Goal: Task Accomplishment & Management: Manage account settings

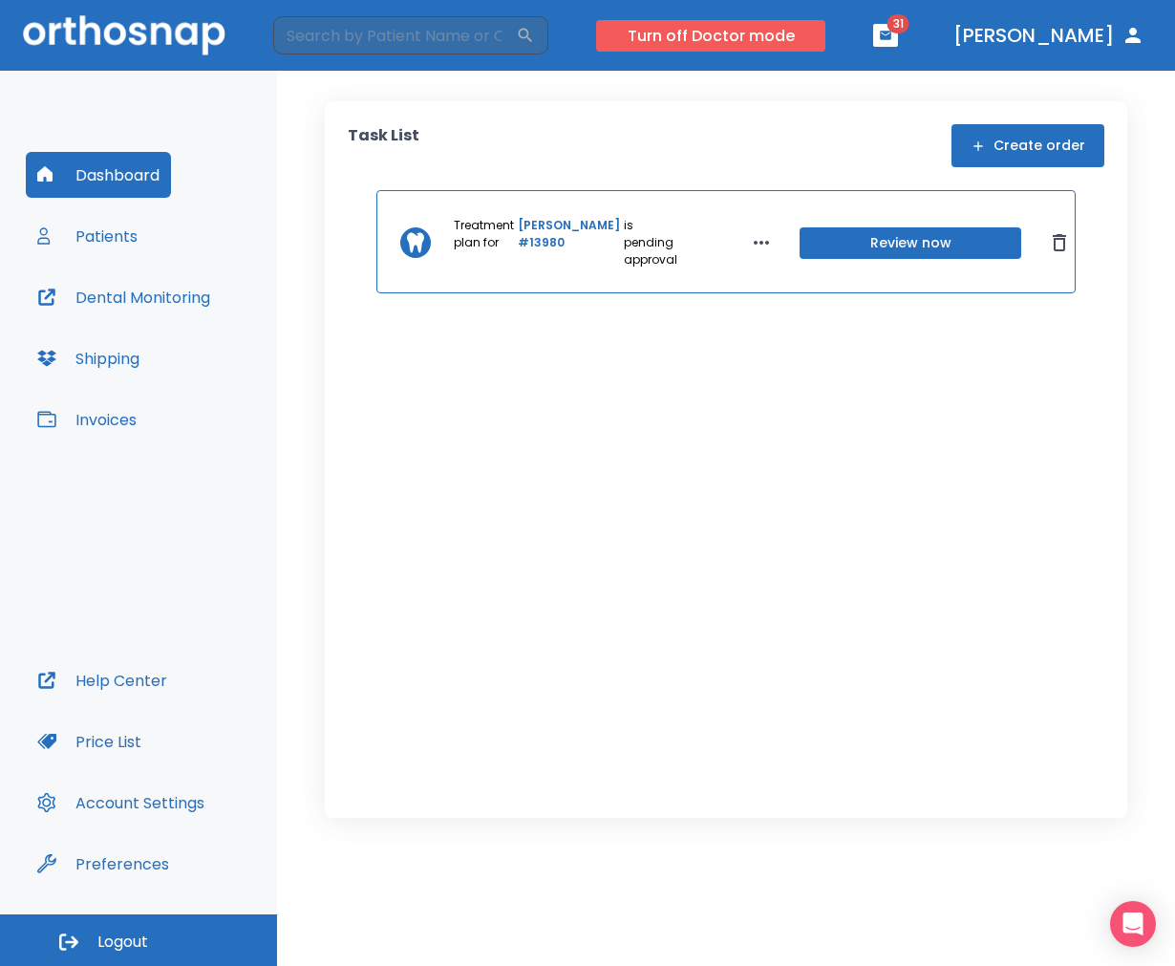
click at [780, 20] on button "Turn off Doctor mode" at bounding box center [710, 36] width 229 height 32
